Goal: Task Accomplishment & Management: Manage account settings

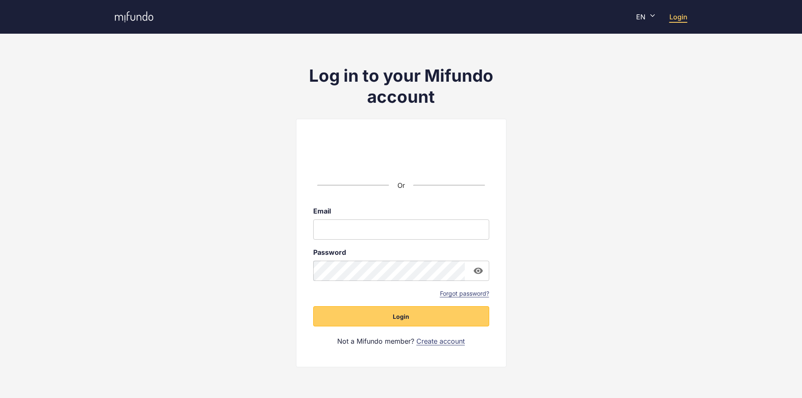
drag, startPoint x: 0, startPoint y: 0, endPoint x: 126, endPoint y: 21, distance: 128.0
click at [126, 21] on icon at bounding box center [134, 16] width 38 height 11
click at [392, 230] on input "email" at bounding box center [401, 229] width 176 height 20
type input "**********"
click at [425, 320] on button "Login" at bounding box center [401, 316] width 176 height 20
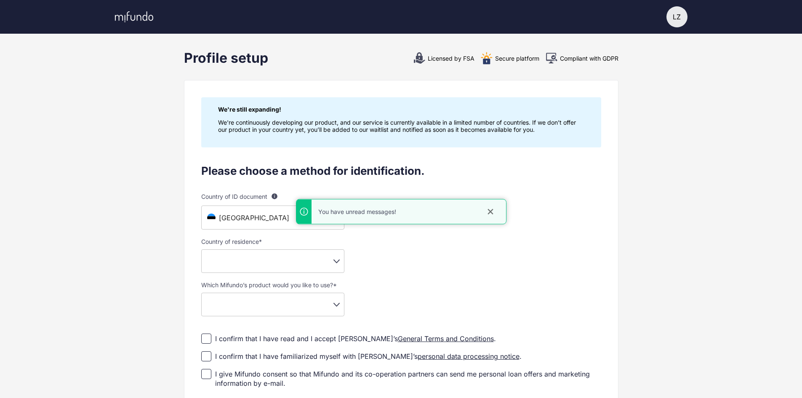
click at [487, 210] on icon "close" at bounding box center [490, 212] width 8 height 8
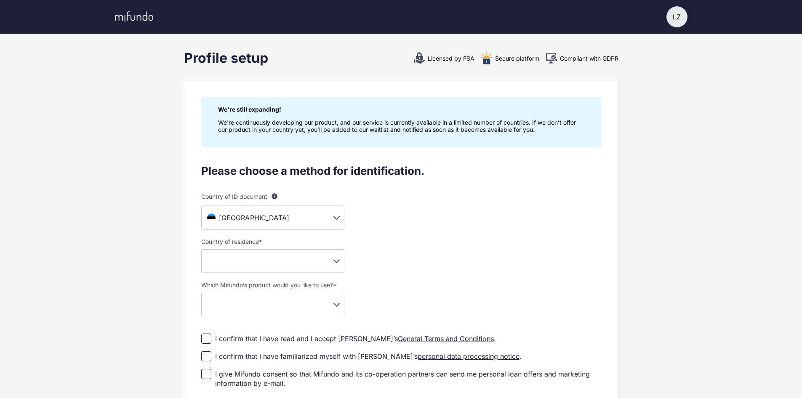
click at [675, 16] on div "LZ" at bounding box center [676, 16] width 21 height 21
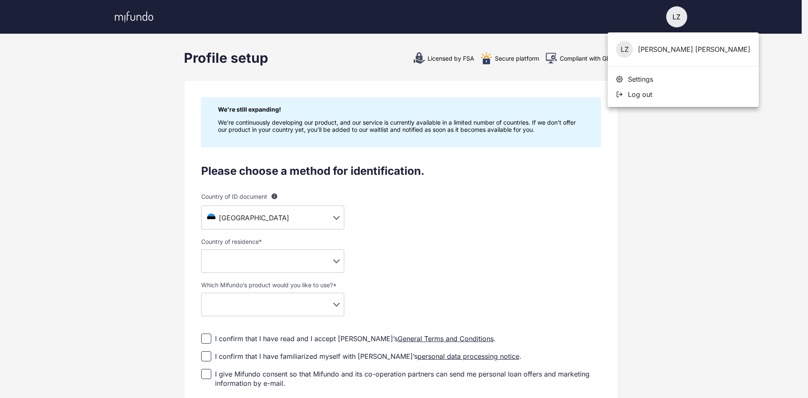
click at [527, 149] on div at bounding box center [404, 199] width 808 height 398
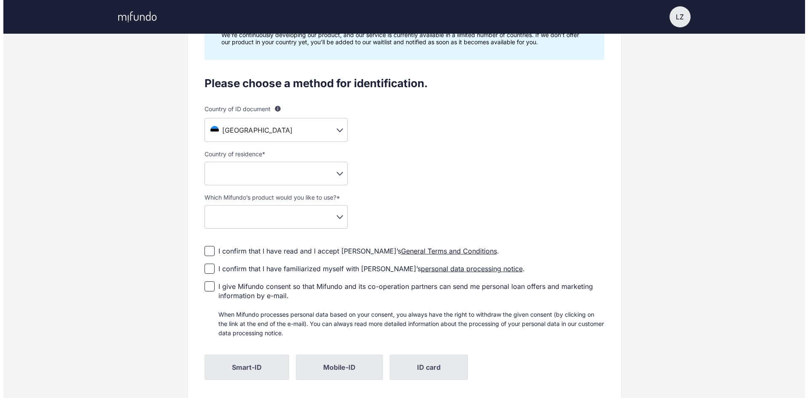
scroll to position [127, 0]
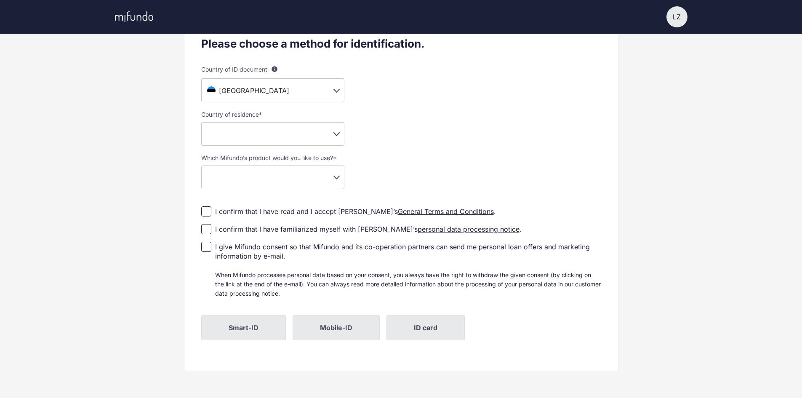
click at [270, 88] on body "LZ LZ Luke Zammit Settings Log out Profile setup Licensed by FSA Secure platfor…" at bounding box center [401, 72] width 802 height 398
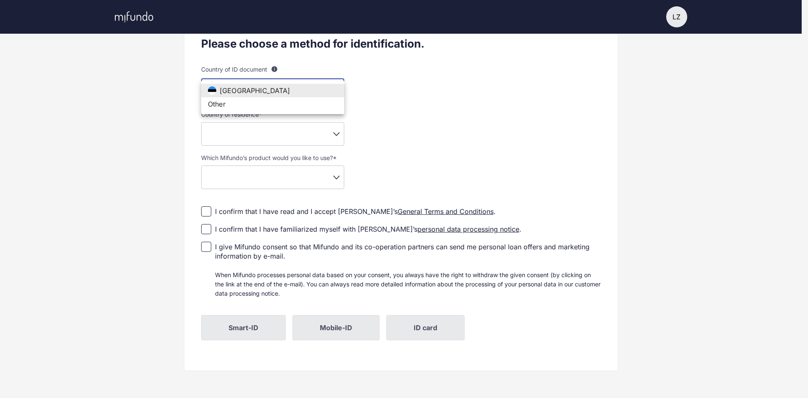
click at [279, 106] on li "Other" at bounding box center [272, 103] width 143 height 13
type input "**"
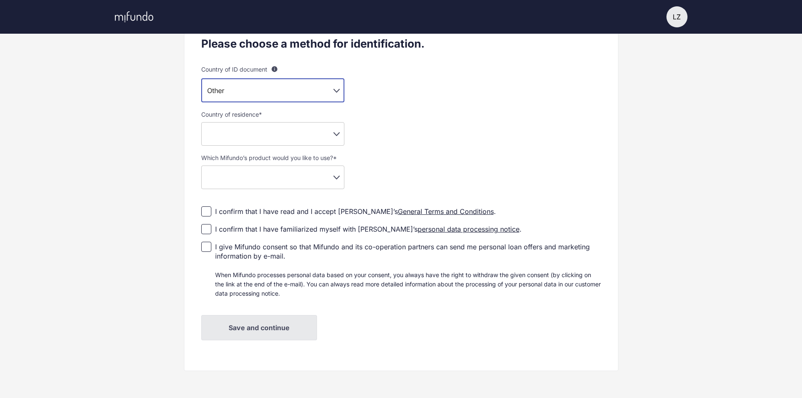
click at [317, 133] on body "LZ LZ Luke Zammit Settings Log out Profile setup Licensed by FSA Secure platfor…" at bounding box center [401, 72] width 802 height 398
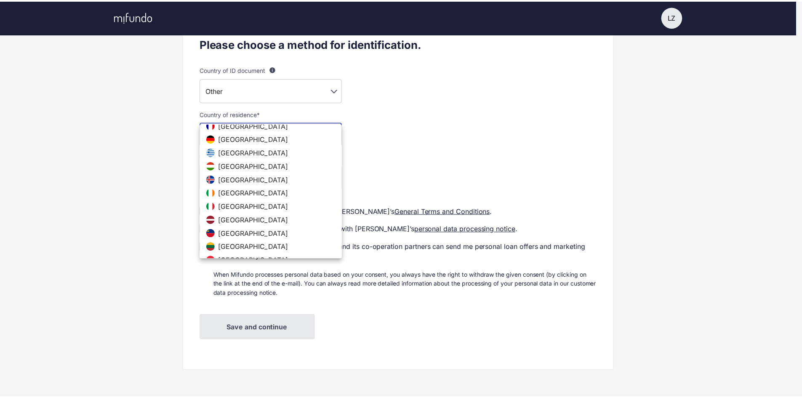
scroll to position [253, 0]
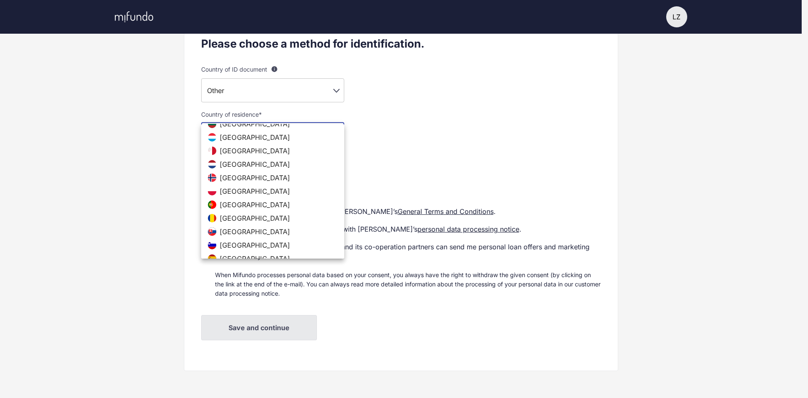
click at [287, 149] on li "Malta" at bounding box center [272, 150] width 143 height 13
type input "**"
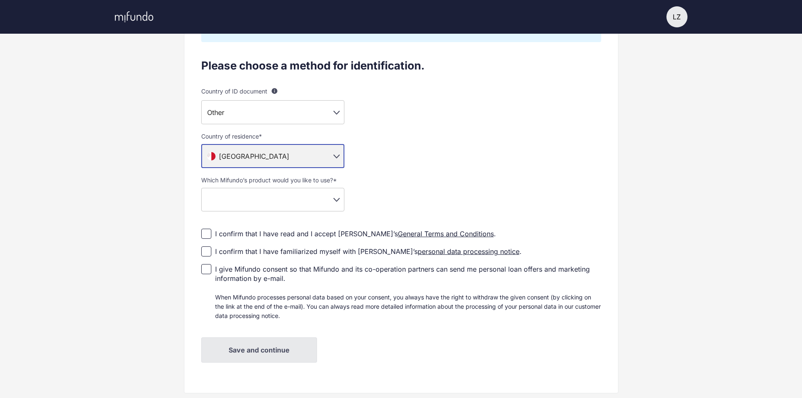
scroll to position [128, 0]
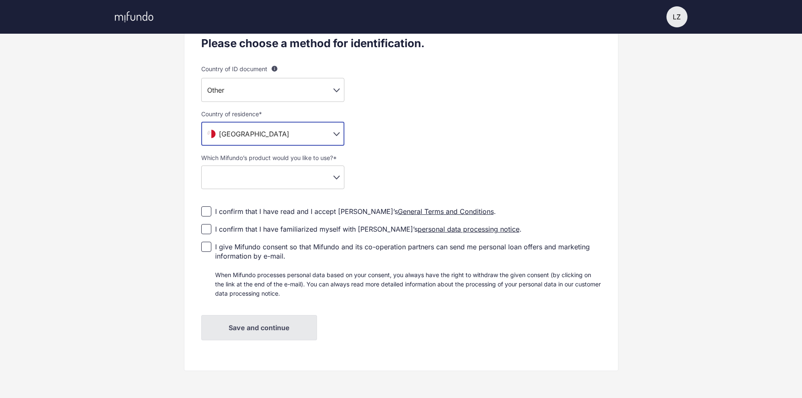
click at [317, 178] on body "LZ LZ Luke Zammit Settings Log out Profile setup Licensed by FSA Secure platfor…" at bounding box center [401, 71] width 802 height 398
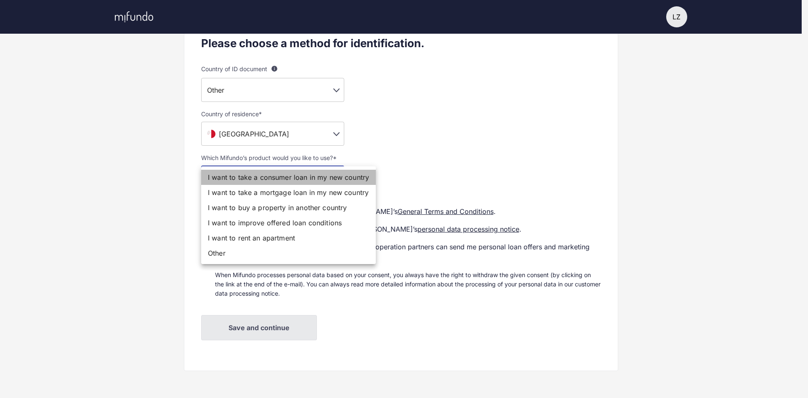
click at [291, 178] on li "I want to take a consumer loan in my new country" at bounding box center [288, 177] width 175 height 15
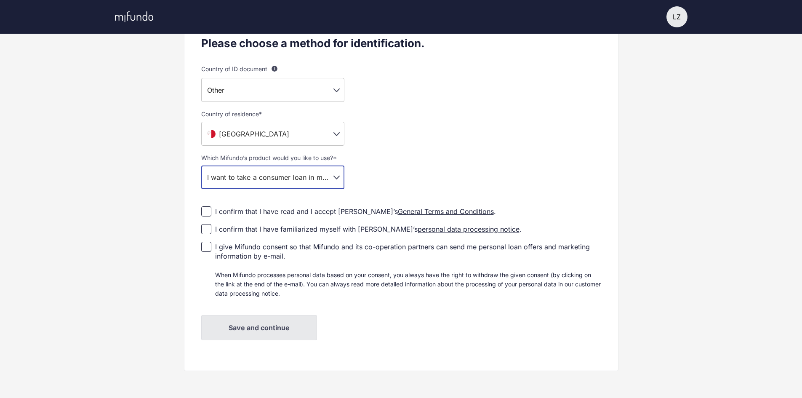
click at [284, 178] on body "**********" at bounding box center [401, 71] width 802 height 398
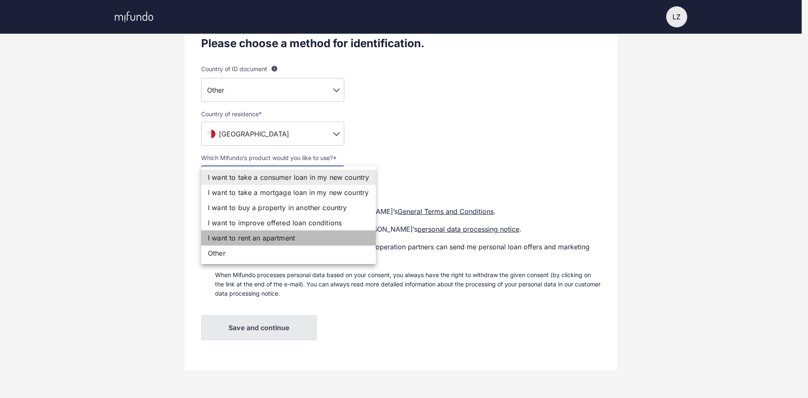
click at [289, 239] on li "I want to rent an apartment" at bounding box center [288, 237] width 175 height 15
type input "**********"
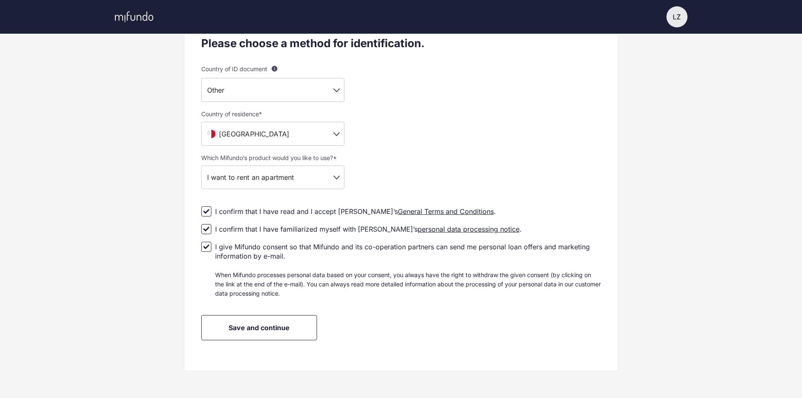
click at [274, 328] on span "Save and continue" at bounding box center [259, 327] width 61 height 8
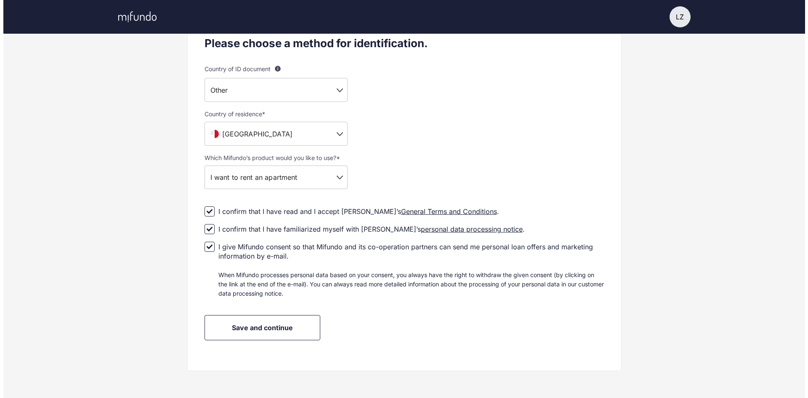
scroll to position [0, 0]
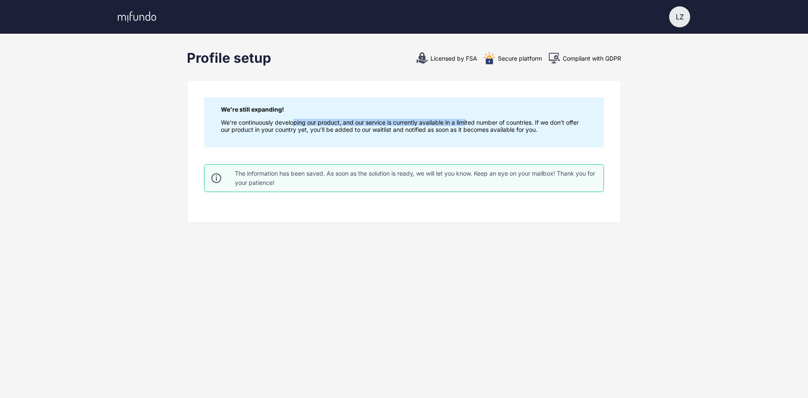
drag, startPoint x: 296, startPoint y: 123, endPoint x: 474, endPoint y: 125, distance: 177.7
click at [469, 123] on p "We're continuously developing our product, and our service is currently availab…" at bounding box center [404, 126] width 366 height 14
click at [488, 144] on div "We're still expanding! We're continuously developing our product, and our servi…" at bounding box center [404, 122] width 400 height 50
click at [456, 128] on p "We're continuously developing our product, and our service is currently availab…" at bounding box center [404, 126] width 366 height 14
click at [493, 127] on p "We're continuously developing our product, and our service is currently availab…" at bounding box center [404, 126] width 366 height 14
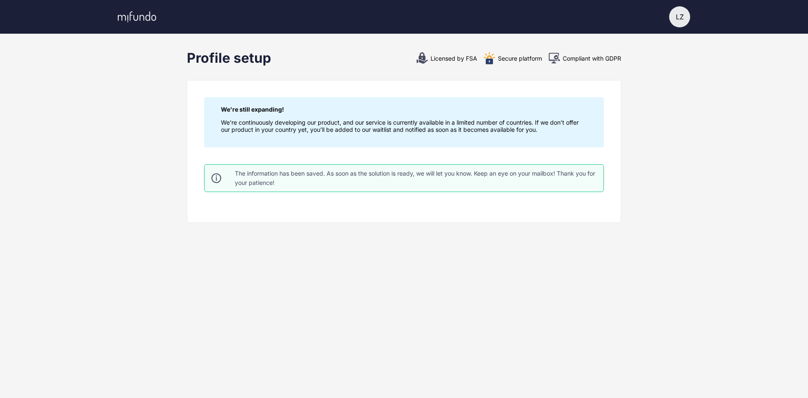
click at [685, 11] on div "LZ" at bounding box center [679, 16] width 21 height 21
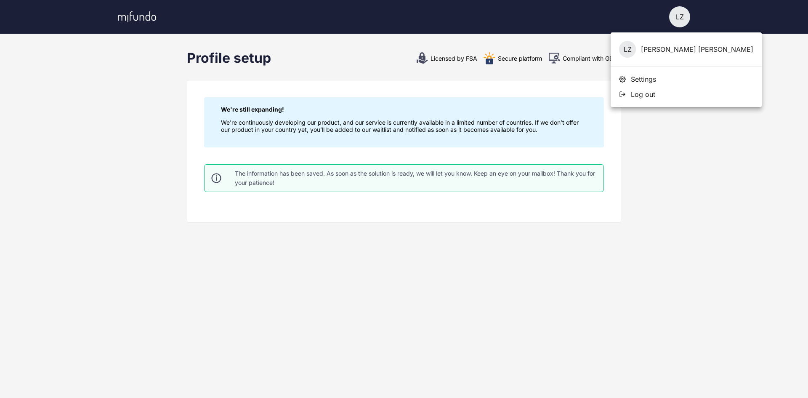
click at [652, 51] on div "LZ Luke Zammit" at bounding box center [686, 49] width 151 height 34
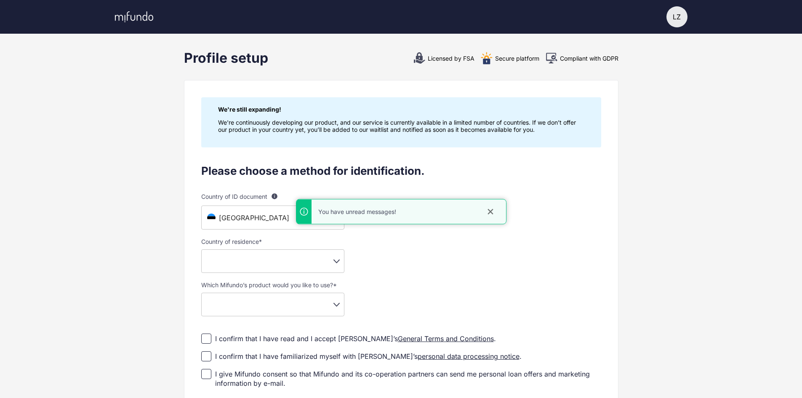
click at [136, 16] on icon at bounding box center [134, 16] width 38 height 11
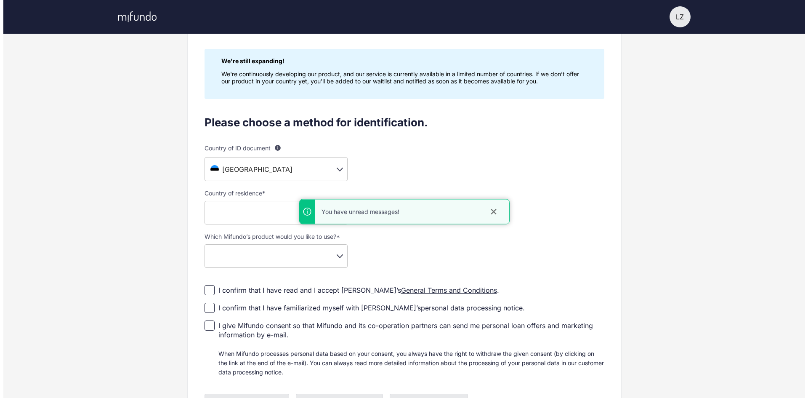
scroll to position [1, 0]
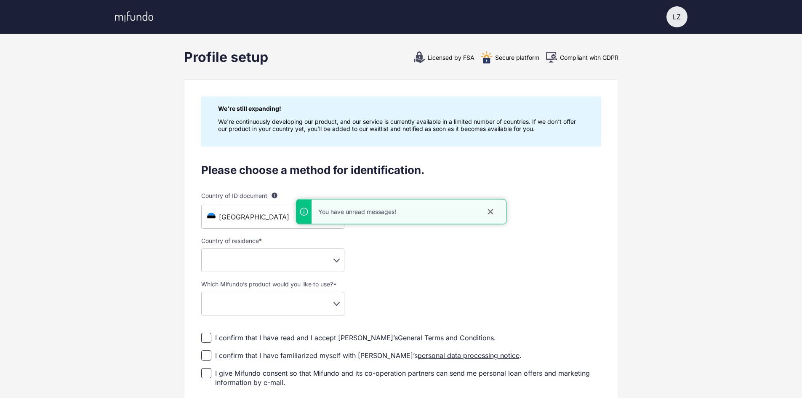
click at [679, 23] on div "LZ" at bounding box center [676, 16] width 21 height 21
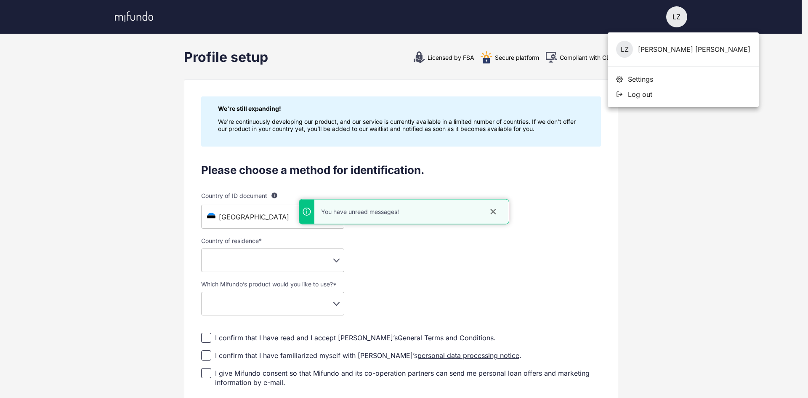
click at [654, 53] on div "LZ Luke Zammit" at bounding box center [683, 49] width 151 height 34
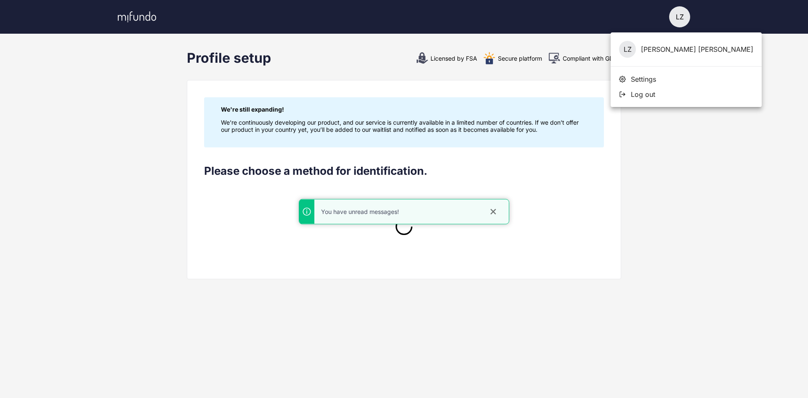
click at [644, 76] on span "Settings" at bounding box center [643, 79] width 25 height 8
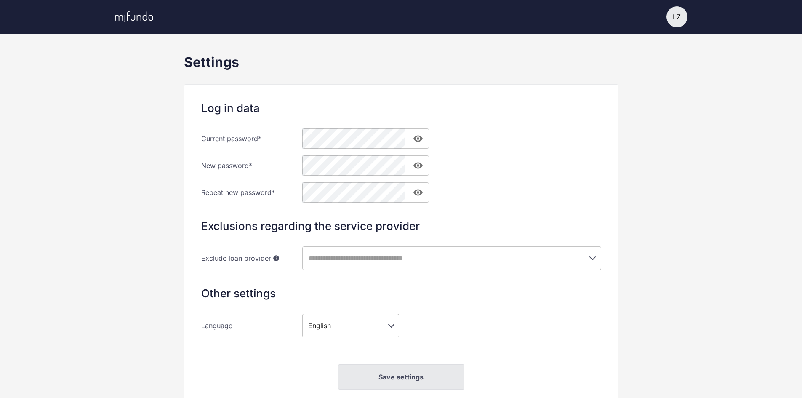
click at [672, 20] on div "LZ" at bounding box center [676, 16] width 21 height 21
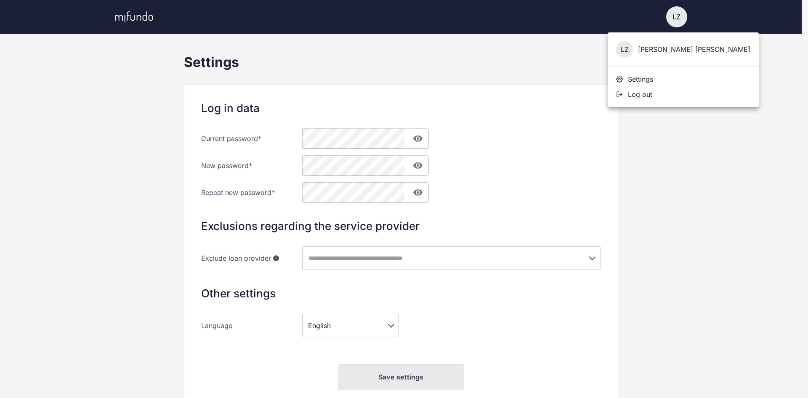
click at [647, 81] on span "Settings" at bounding box center [640, 79] width 25 height 8
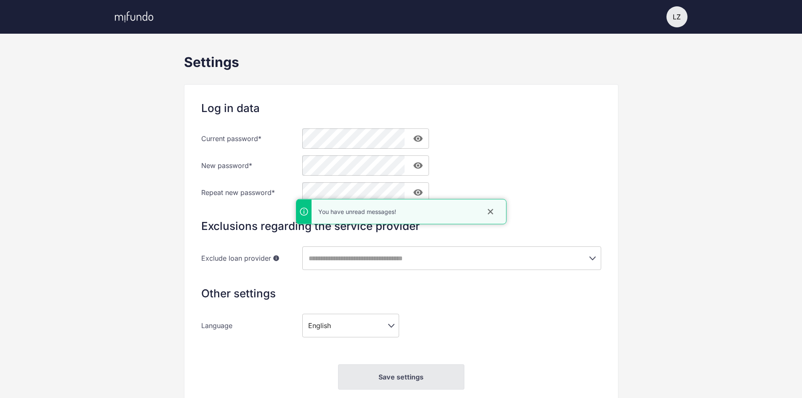
click at [676, 17] on div "LZ" at bounding box center [676, 16] width 21 height 21
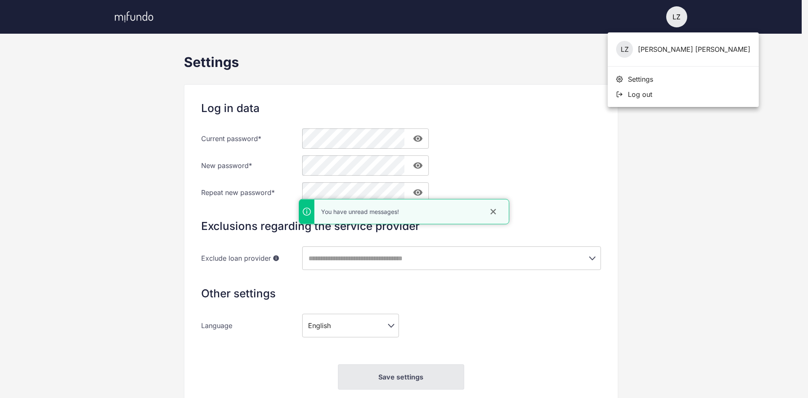
click at [656, 45] on div "LZ Luke Zammit" at bounding box center [683, 49] width 151 height 34
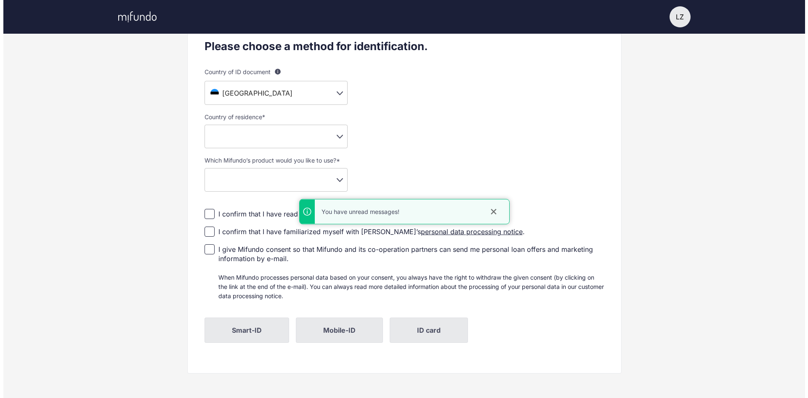
scroll to position [127, 0]
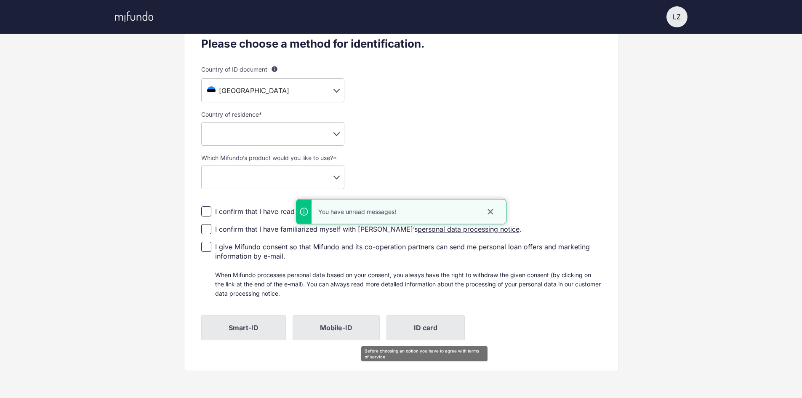
click at [421, 333] on span "ID card" at bounding box center [425, 327] width 78 height 25
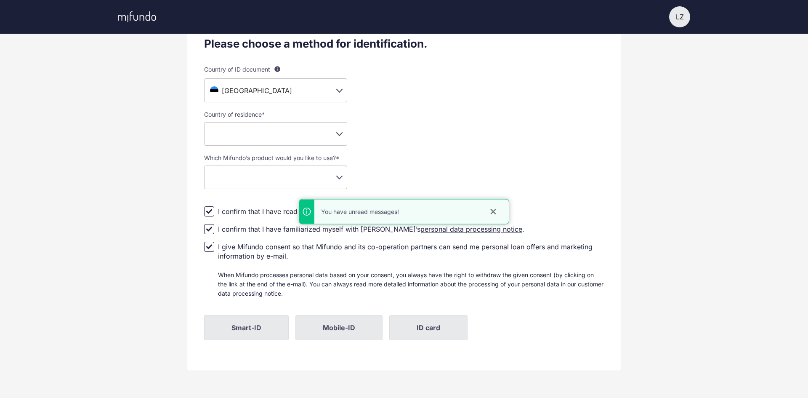
click at [246, 136] on body "LZ LZ [PERSON_NAME] Settings Log out Profile setup Licensed by FSA Secure platf…" at bounding box center [404, 72] width 808 height 398
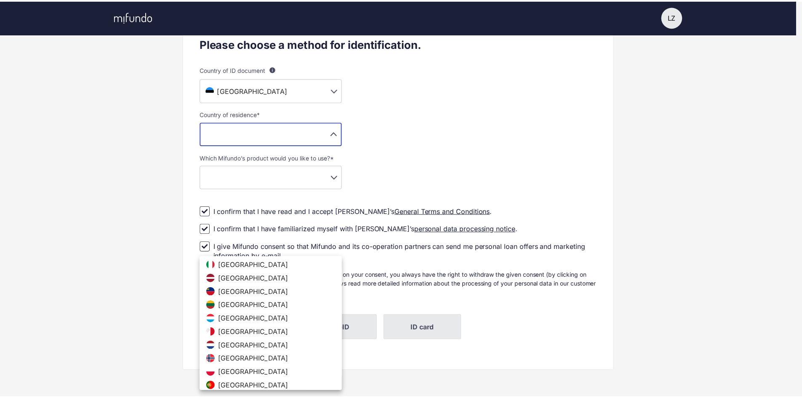
scroll to position [232, 0]
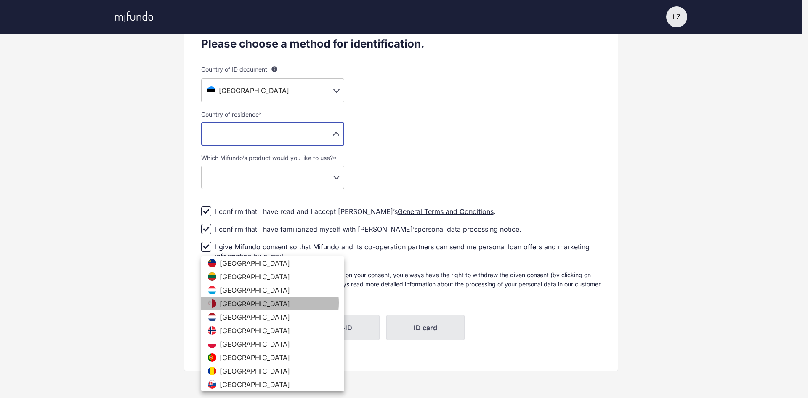
click at [262, 303] on li "[GEOGRAPHIC_DATA]" at bounding box center [272, 303] width 143 height 13
type input "**"
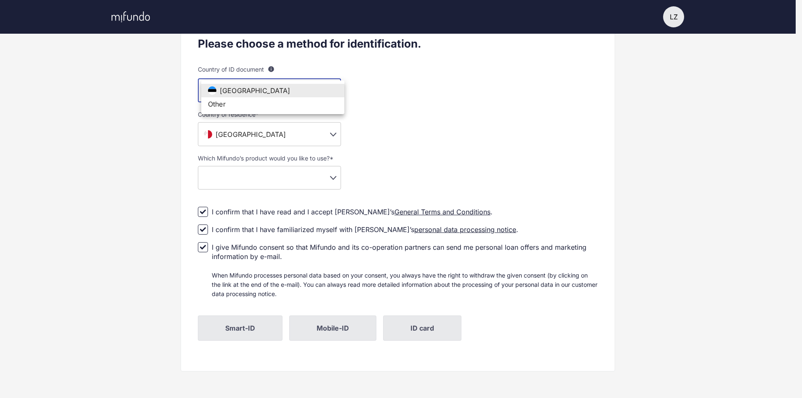
click at [298, 90] on body "LZ LZ [PERSON_NAME] Settings Log out Profile setup Licensed by FSA Secure platf…" at bounding box center [401, 72] width 802 height 398
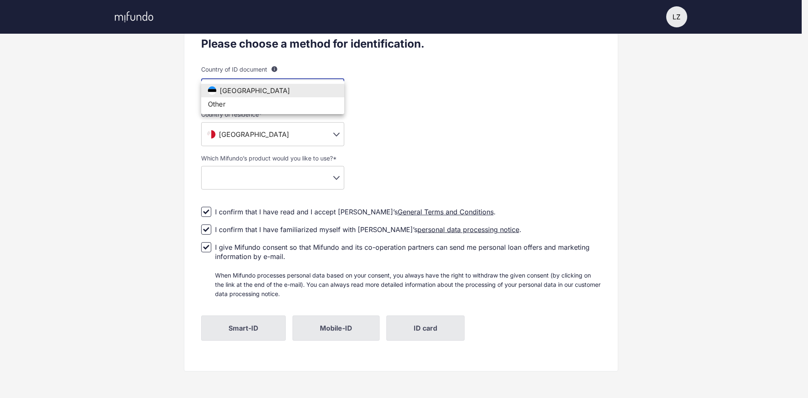
click at [292, 104] on li "Other" at bounding box center [272, 103] width 143 height 13
type input "**"
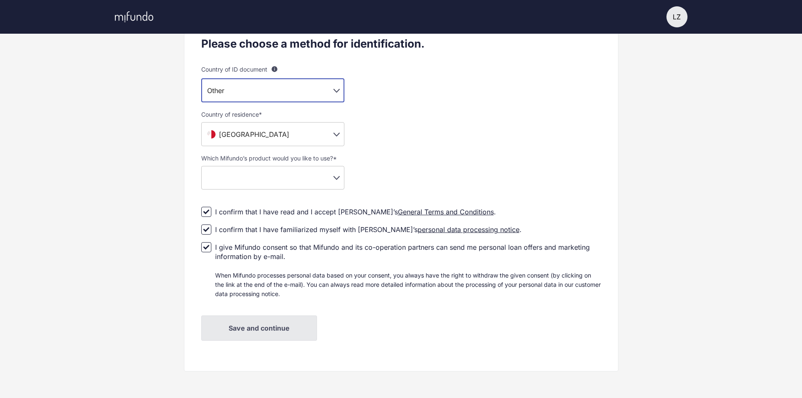
click at [293, 173] on body "LZ LZ Luke Zammit Settings Log out Profile setup Licensed by FSA Secure platfor…" at bounding box center [401, 72] width 802 height 398
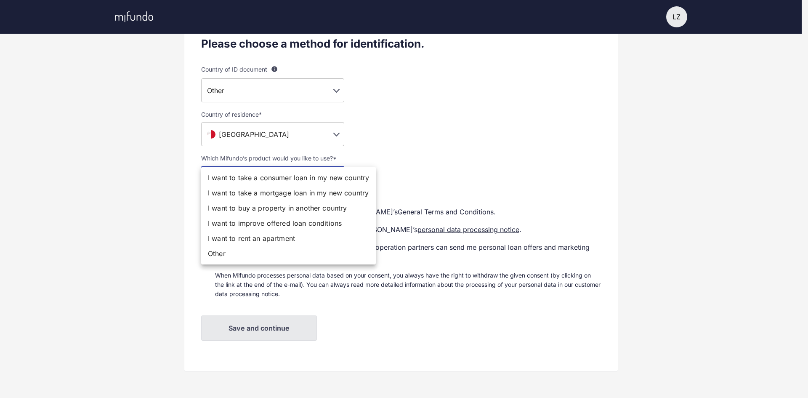
click at [269, 251] on li "Other" at bounding box center [288, 253] width 175 height 15
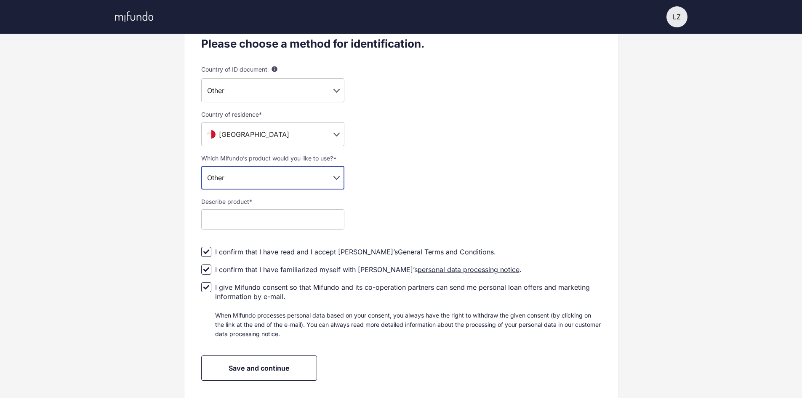
click at [276, 173] on body "LZ LZ Luke Zammit Settings Log out Profile setup Licensed by FSA Secure platfor…" at bounding box center [401, 72] width 802 height 398
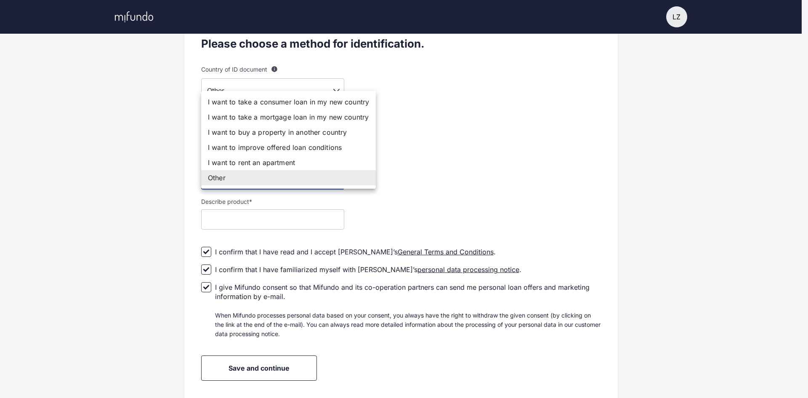
click at [257, 165] on li "I want to rent an apartment" at bounding box center [288, 162] width 175 height 15
type input "**********"
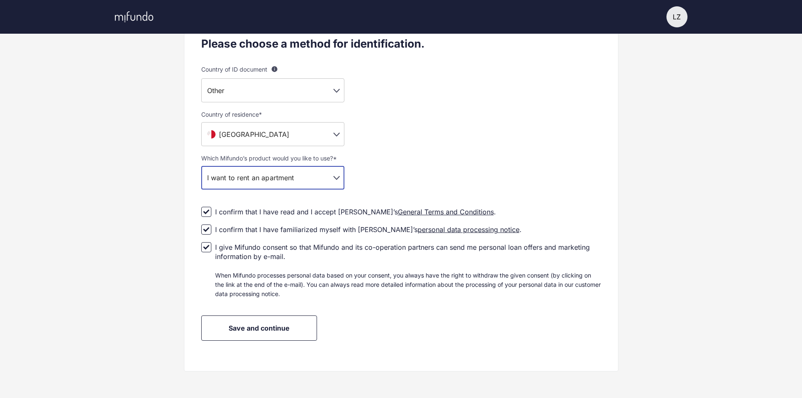
click at [261, 330] on span "Save and continue" at bounding box center [259, 328] width 61 height 8
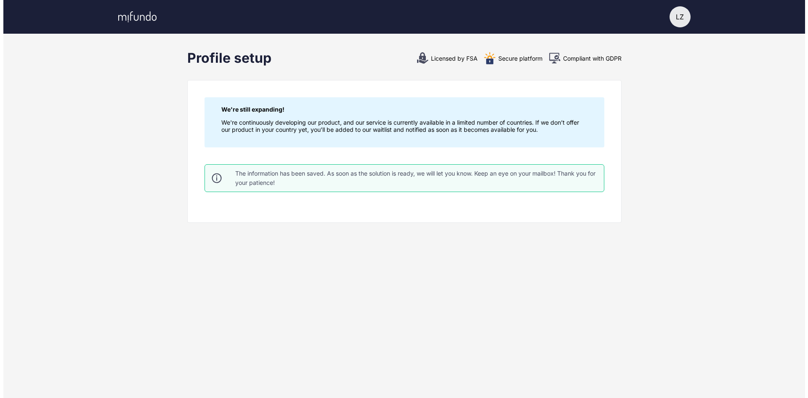
scroll to position [0, 0]
click at [682, 16] on div "LZ" at bounding box center [679, 16] width 21 height 21
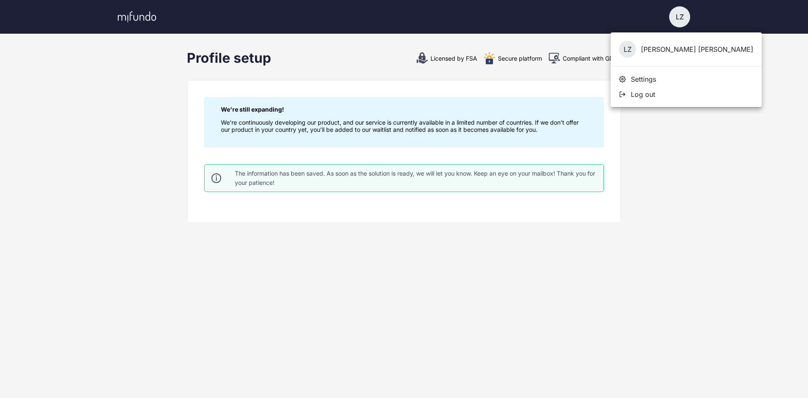
click at [643, 77] on span "Settings" at bounding box center [643, 79] width 25 height 8
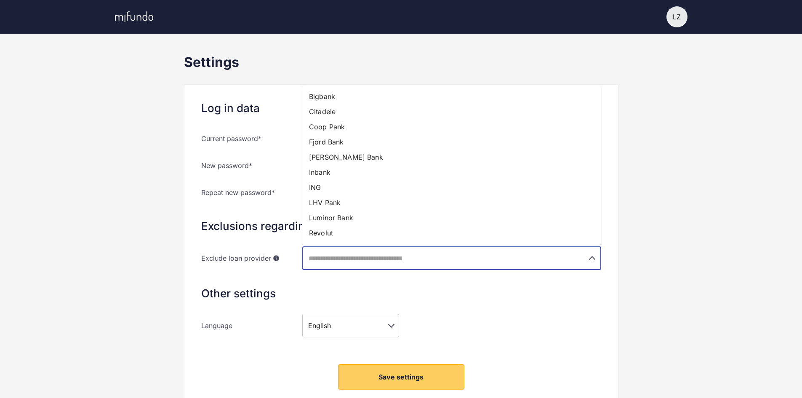
click at [411, 258] on input "text" at bounding box center [440, 258] width 268 height 16
click at [331, 231] on li "Revolut" at bounding box center [451, 232] width 299 height 15
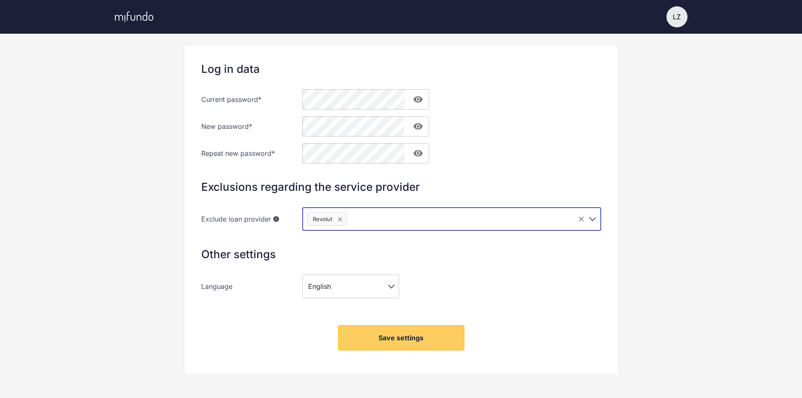
scroll to position [42, 0]
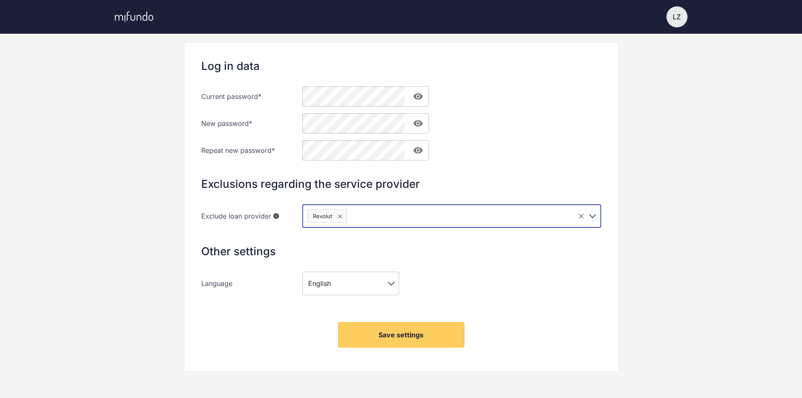
click at [421, 332] on span "Save settings" at bounding box center [400, 334] width 45 height 8
